Goal: Task Accomplishment & Management: Use online tool/utility

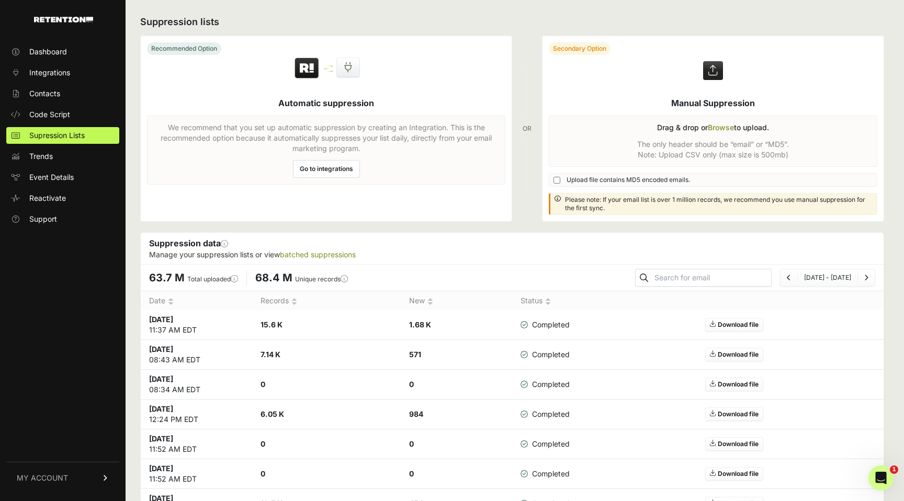
click at [595, 185] on label at bounding box center [712, 128] width 341 height 185
click at [0, 0] on input "file" at bounding box center [0, 0] width 0 height 0
click at [557, 179] on input "Upload file contains MD5 encoded emails." at bounding box center [556, 180] width 7 height 7
checkbox input "true"
click at [714, 127] on label at bounding box center [712, 128] width 341 height 185
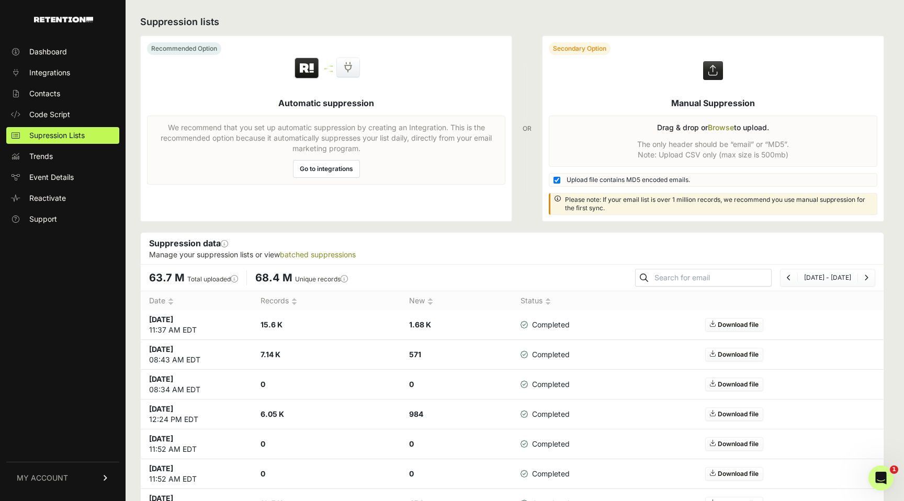
click at [0, 0] on input "file" at bounding box center [0, 0] width 0 height 0
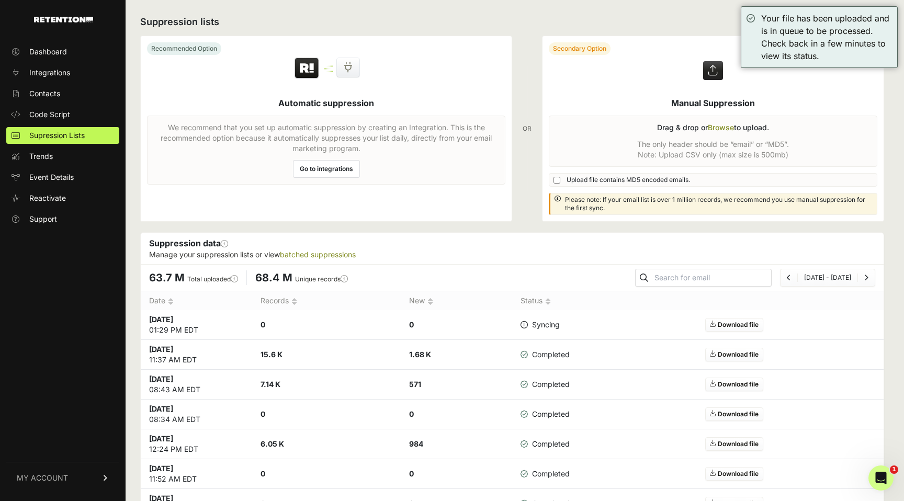
click at [493, 18] on h2 "Suppression lists" at bounding box center [512, 22] width 744 height 15
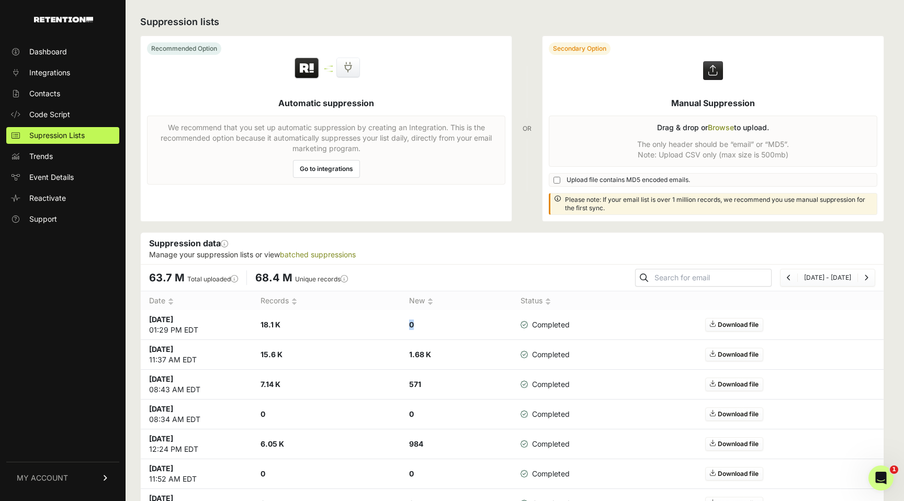
drag, startPoint x: 415, startPoint y: 326, endPoint x: 403, endPoint y: 326, distance: 11.5
click at [403, 326] on td "0" at bounding box center [456, 325] width 111 height 30
click at [707, 126] on label at bounding box center [712, 128] width 341 height 185
click at [0, 0] on input "file" at bounding box center [0, 0] width 0 height 0
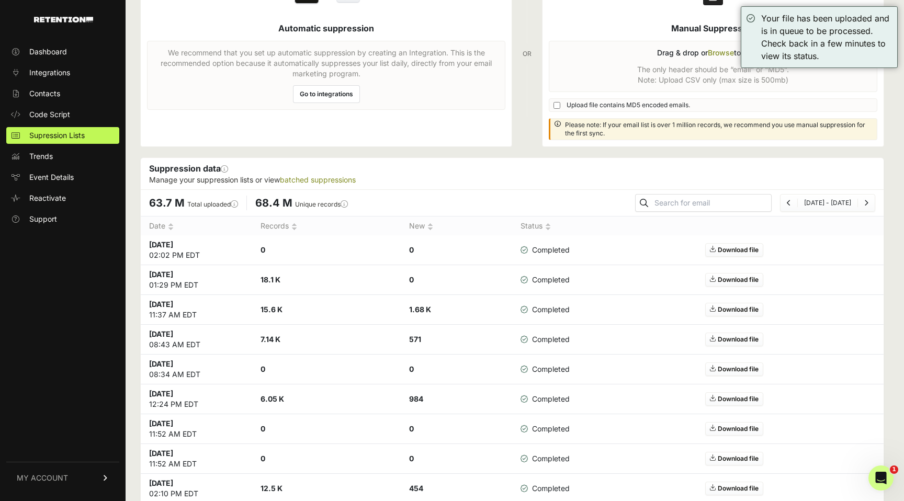
scroll to position [80, 0]
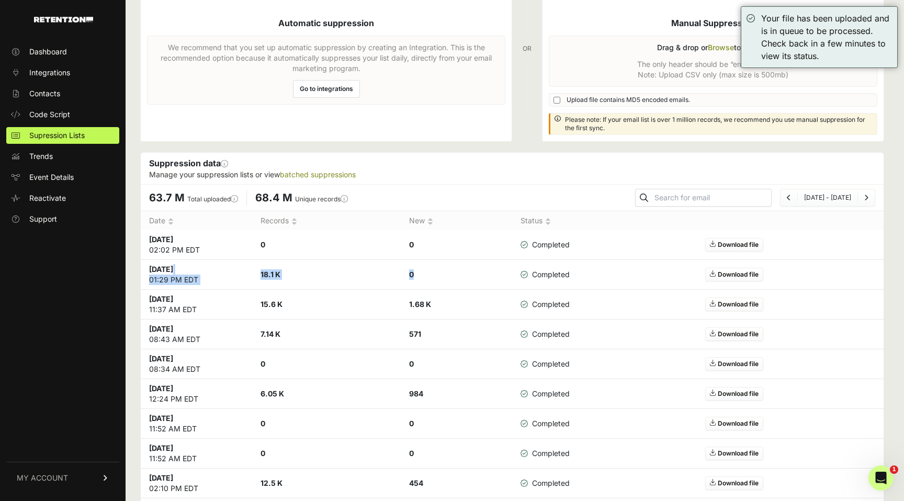
drag, startPoint x: 422, startPoint y: 280, endPoint x: 211, endPoint y: 263, distance: 212.0
click at [210, 263] on tr "[DATE] 01:29 PM EDT 18.1 K 0 Completed Download file" at bounding box center [512, 275] width 743 height 30
click at [211, 263] on td "[DATE] 01:29 PM EDT" at bounding box center [196, 275] width 111 height 30
